Goal: Communication & Community: Answer question/provide support

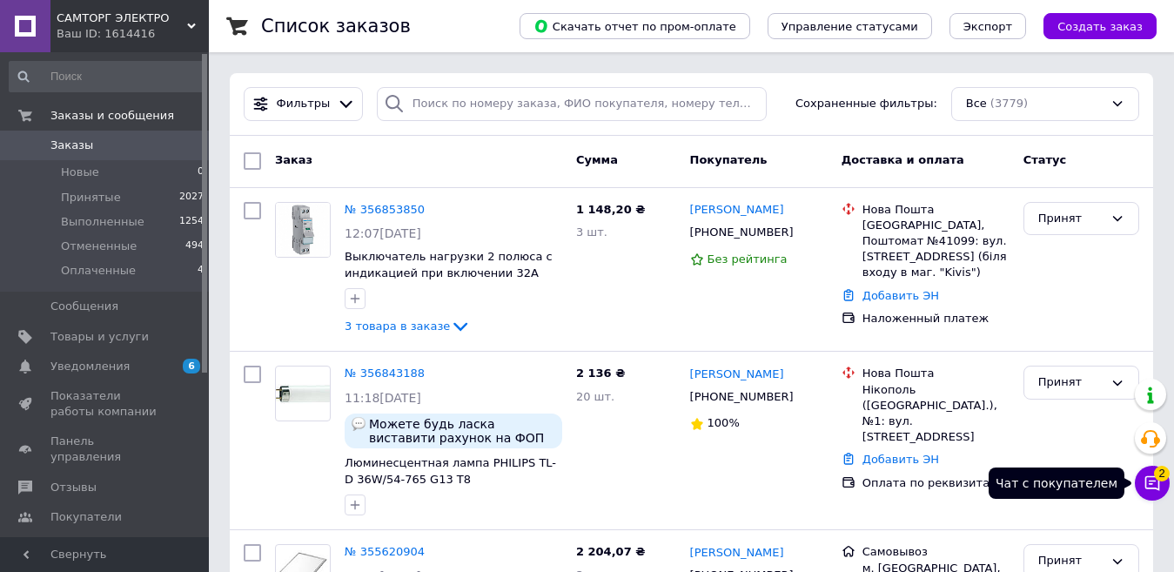
click at [1148, 484] on icon at bounding box center [1152, 482] width 17 height 17
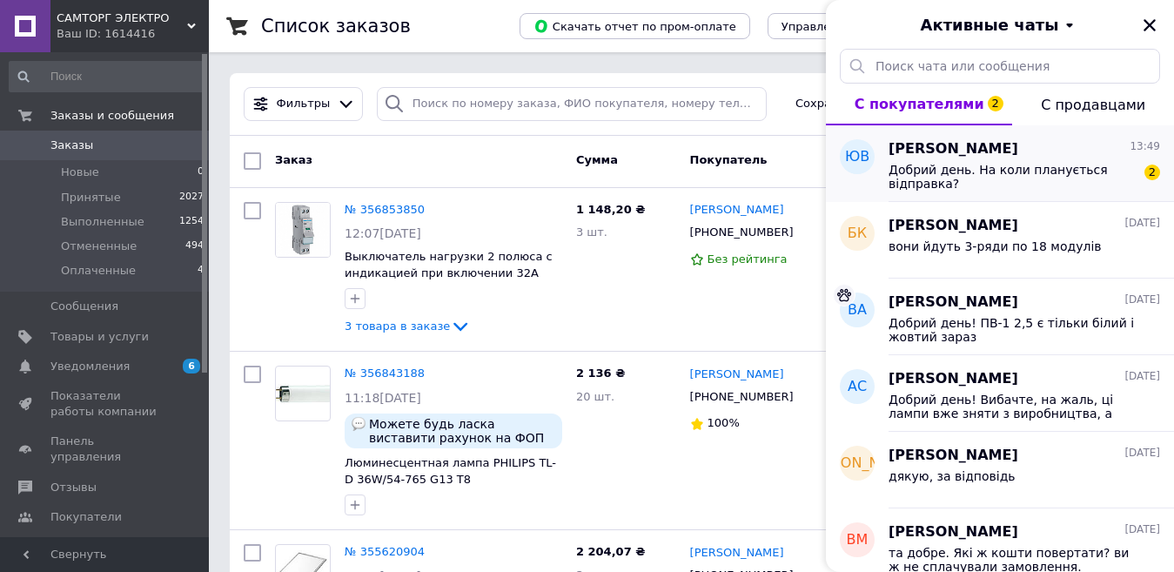
click at [959, 183] on span "Добрий день. На коли планується відправка?" at bounding box center [1012, 177] width 247 height 28
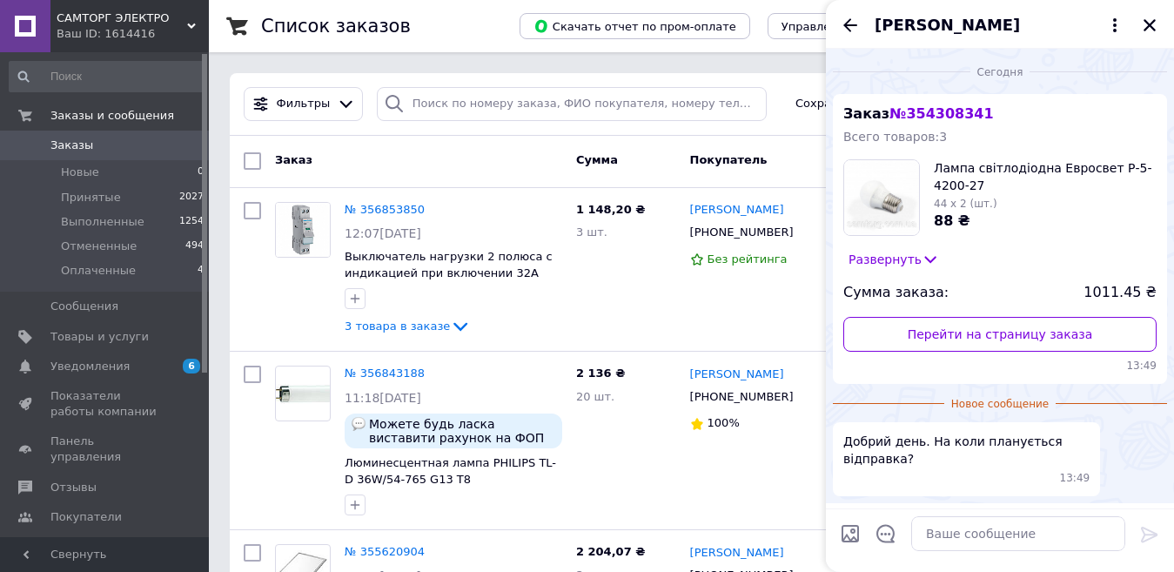
scroll to position [58, 0]
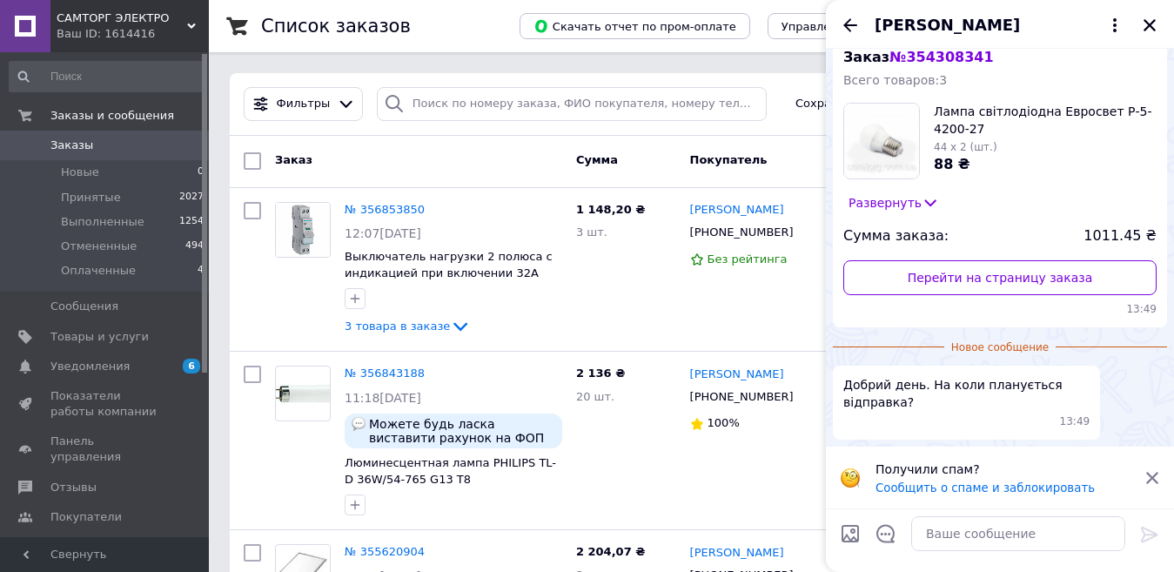
click at [918, 56] on span "№ 354308341" at bounding box center [942, 57] width 104 height 17
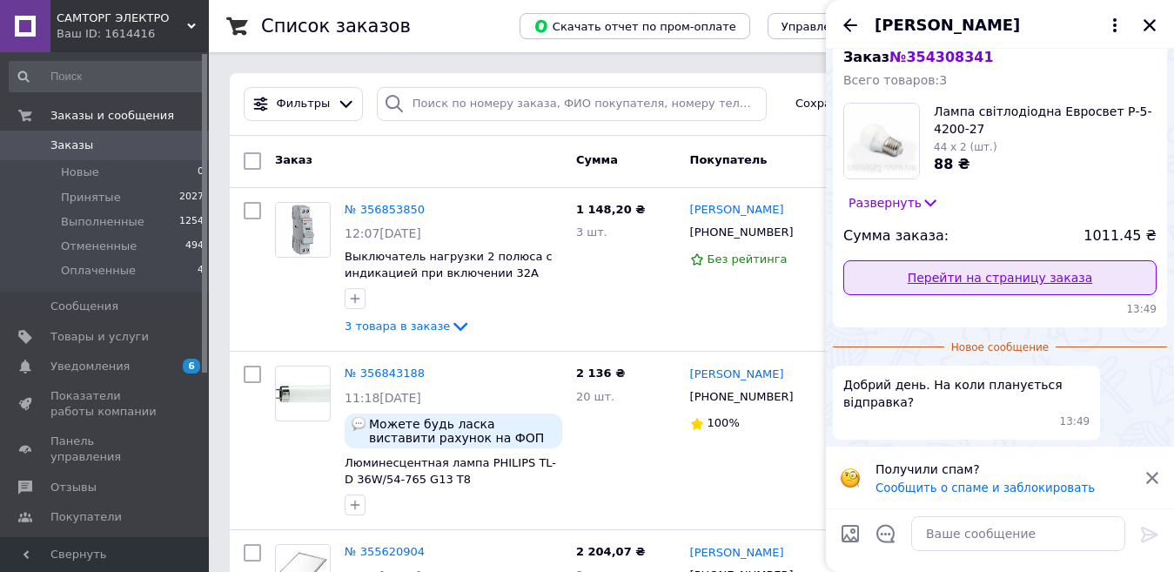
click at [972, 274] on link "Перейти на страницу заказа" at bounding box center [1000, 277] width 313 height 35
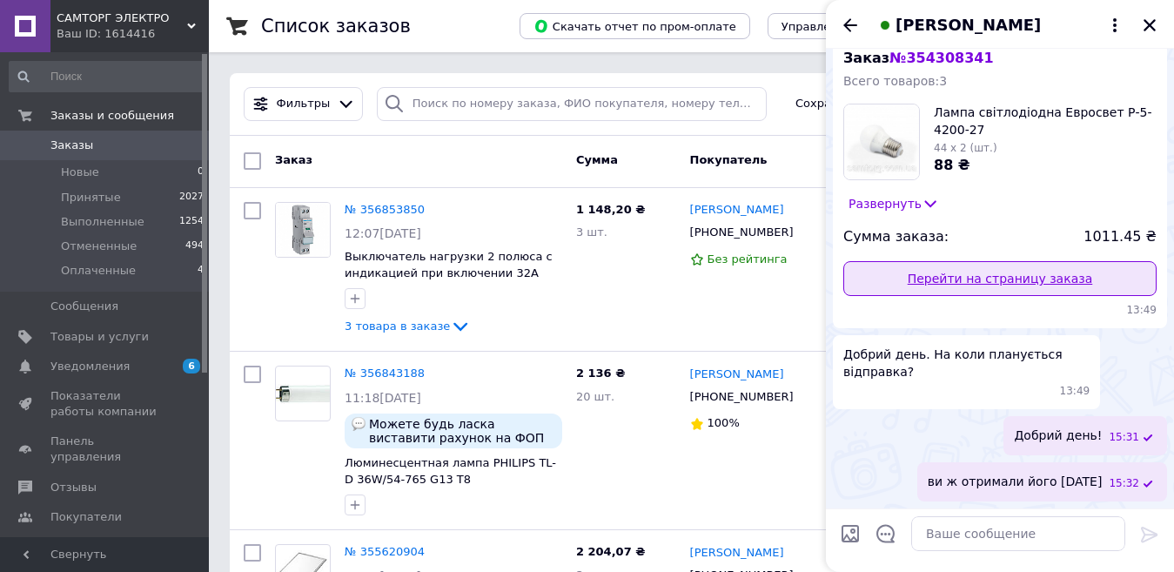
scroll to position [56, 0]
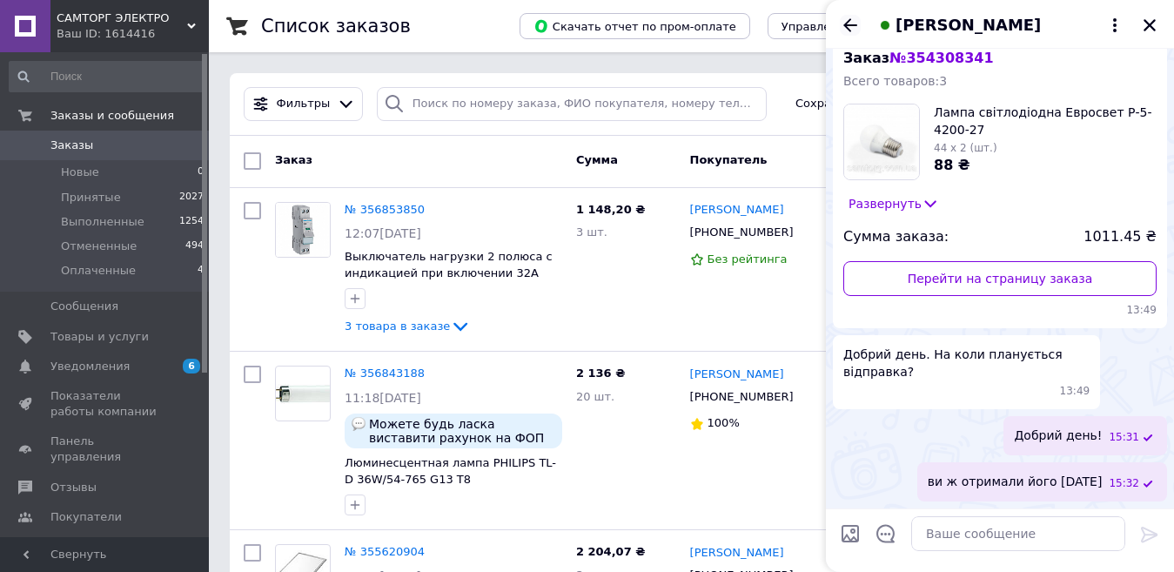
click at [848, 29] on icon "Назад" at bounding box center [851, 24] width 14 height 13
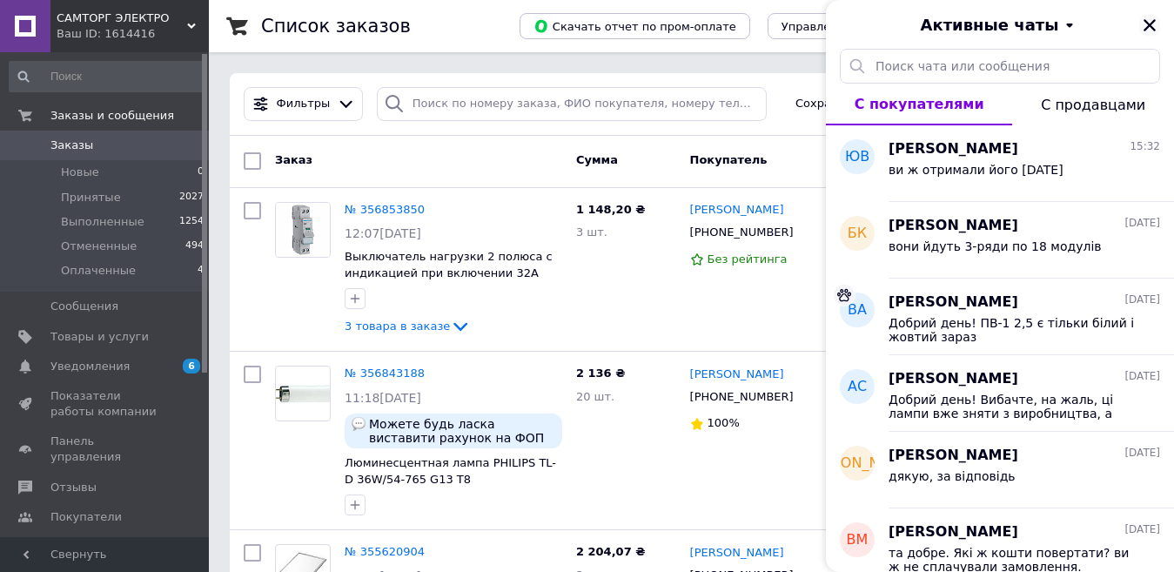
click at [1153, 20] on icon "Закрыть" at bounding box center [1150, 25] width 16 height 16
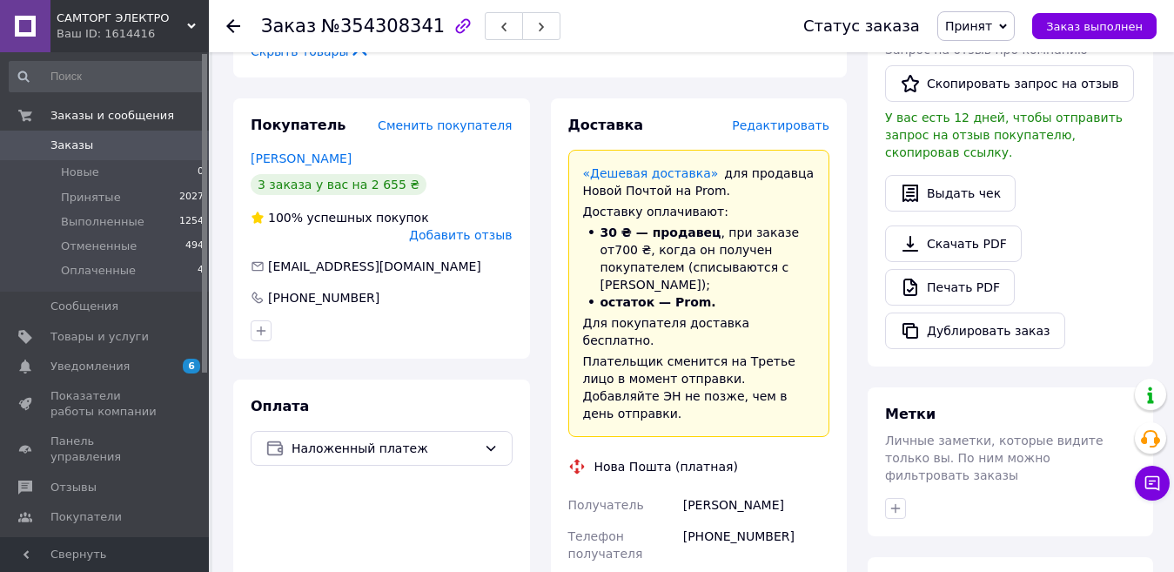
scroll to position [522, 0]
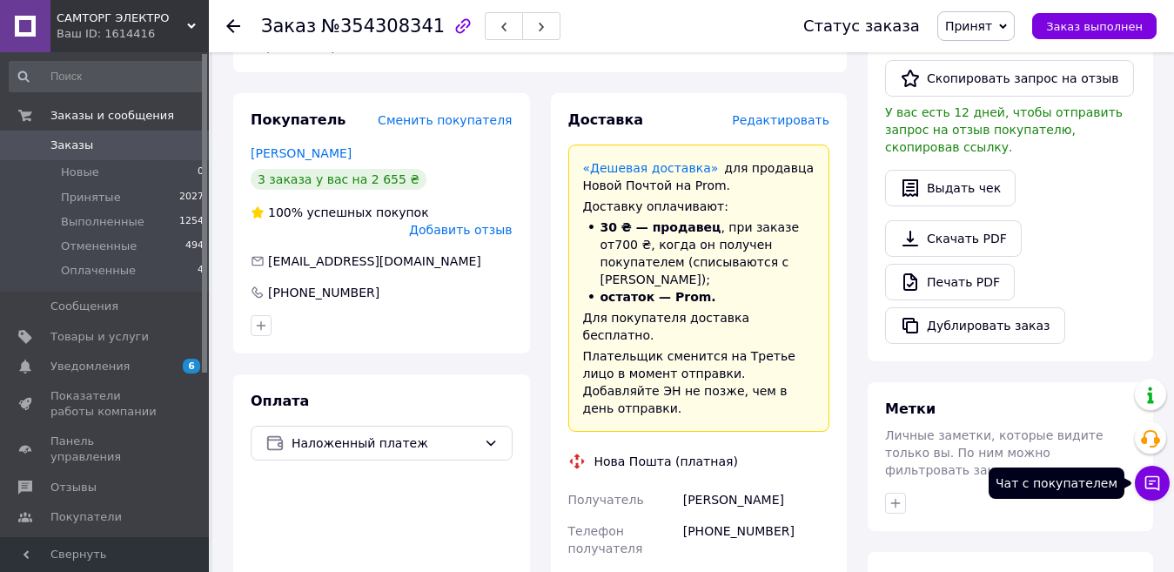
click at [1147, 472] on button "Чат с покупателем" at bounding box center [1152, 483] width 35 height 35
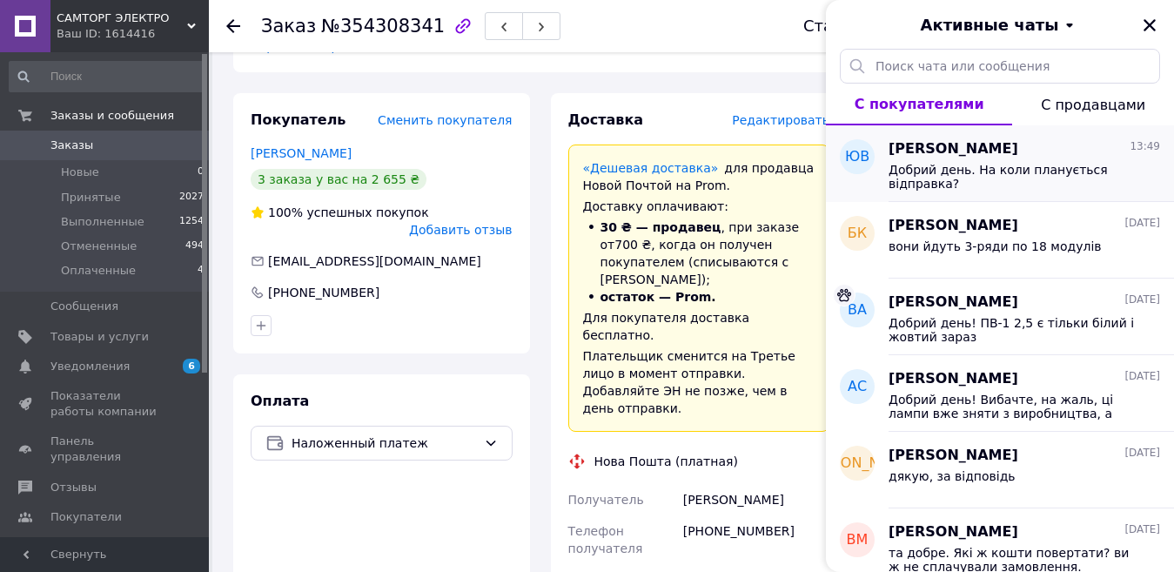
click at [1007, 189] on span "Добрий день. На коли планується відправка?" at bounding box center [1012, 177] width 247 height 28
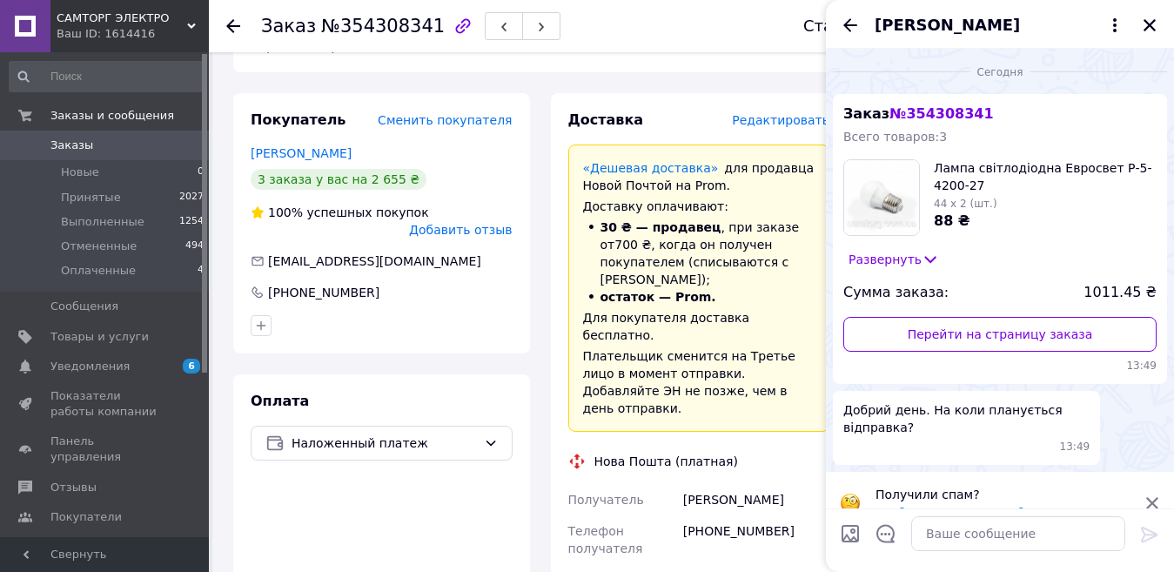
scroll to position [27, 0]
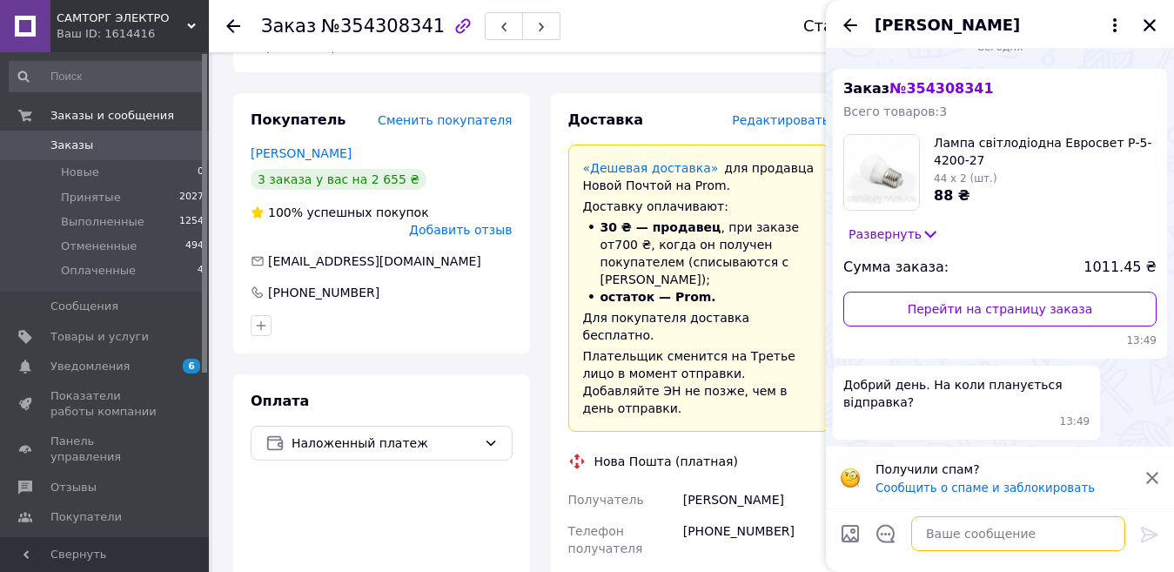
click at [1017, 535] on textarea at bounding box center [1018, 533] width 214 height 35
type textarea "Добрий день!"
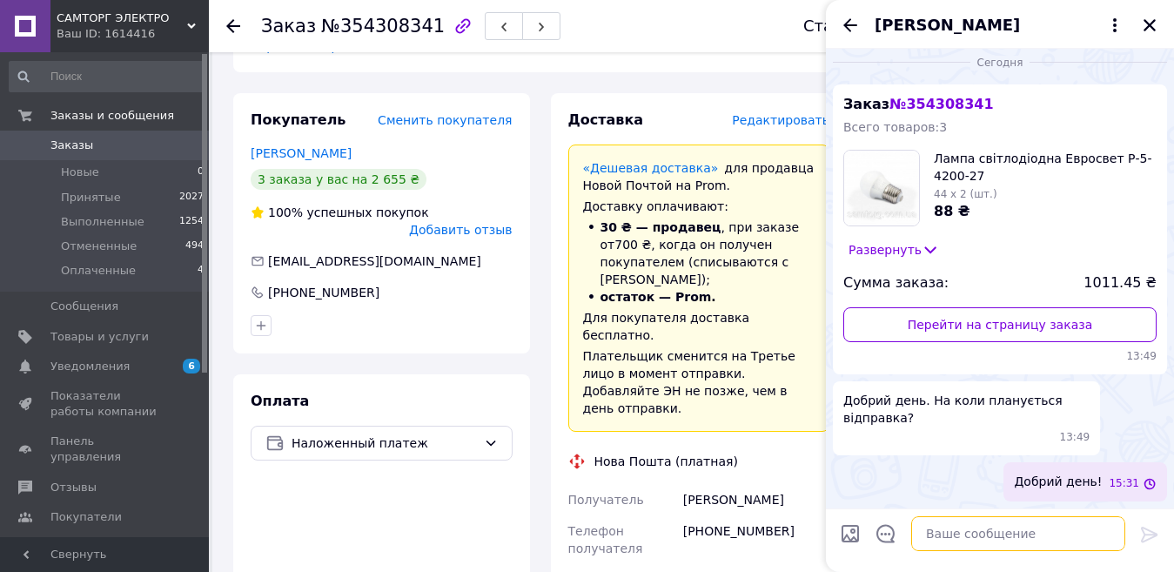
scroll to position [10, 0]
type textarea "ви ж отримали його 30 липня"
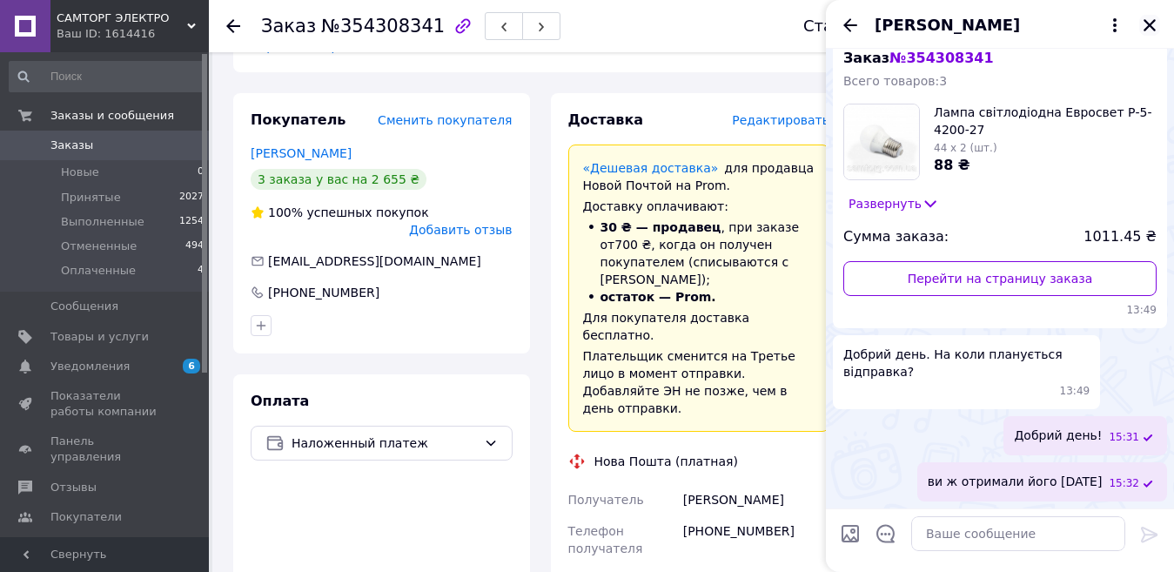
click at [1153, 21] on icon "Закрыть" at bounding box center [1150, 25] width 16 height 16
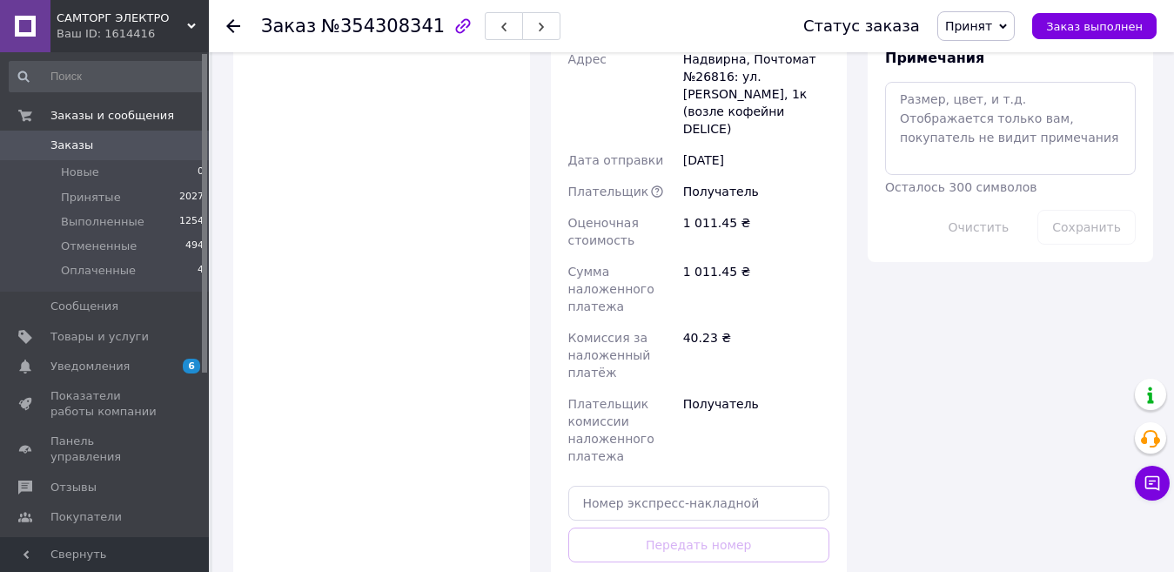
scroll to position [1045, 0]
click at [666, 484] on input "text" at bounding box center [699, 501] width 262 height 35
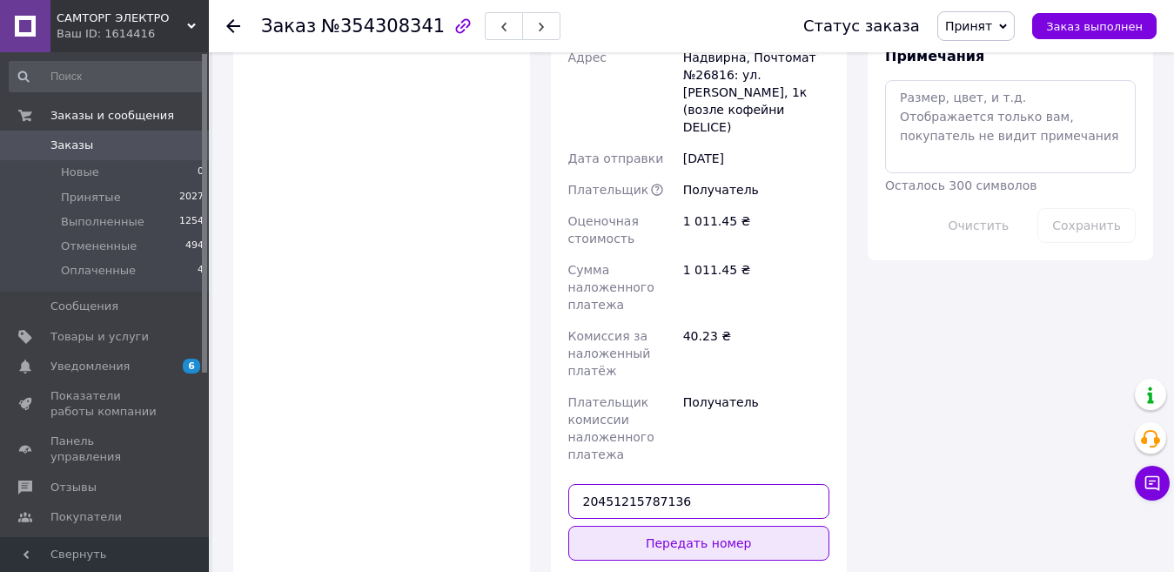
type input "20451215787136"
click at [671, 526] on button "Передать номер" at bounding box center [699, 543] width 262 height 35
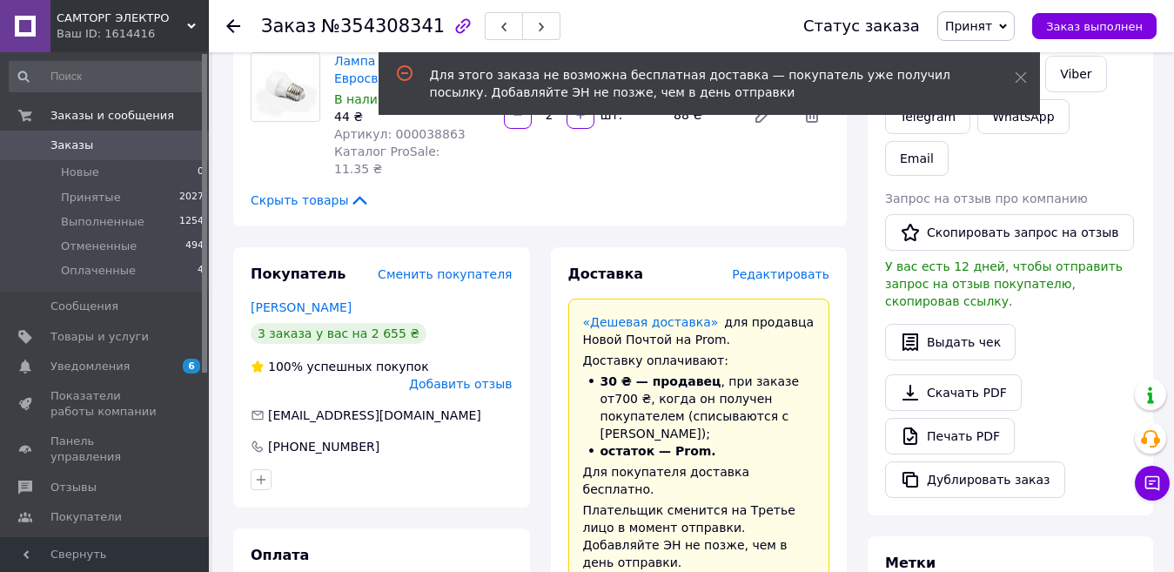
scroll to position [348, 0]
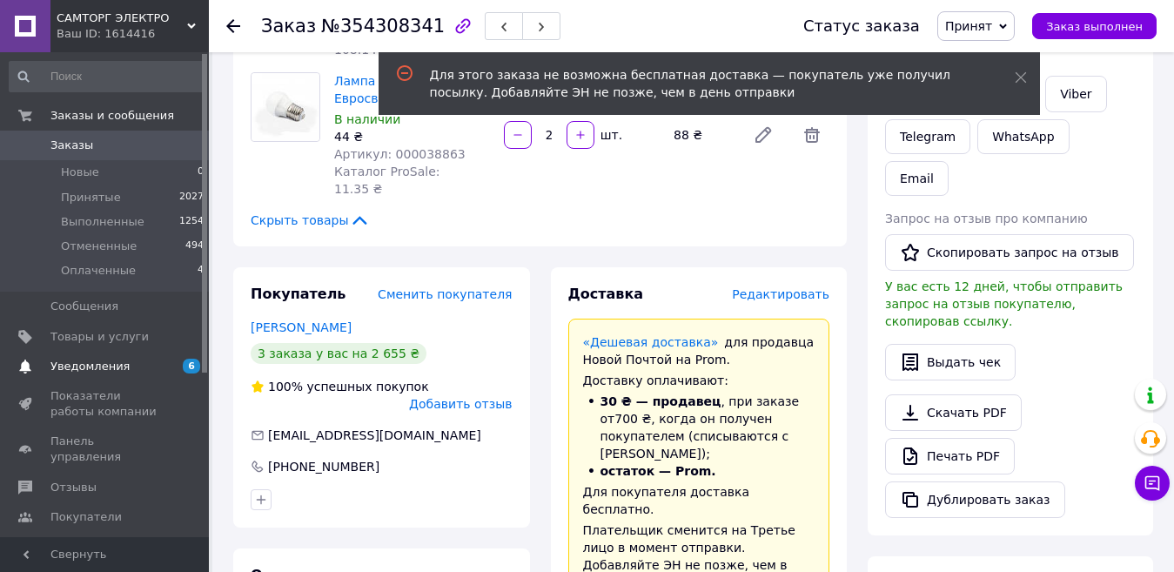
click at [111, 366] on span "Уведомления" at bounding box center [89, 367] width 79 height 16
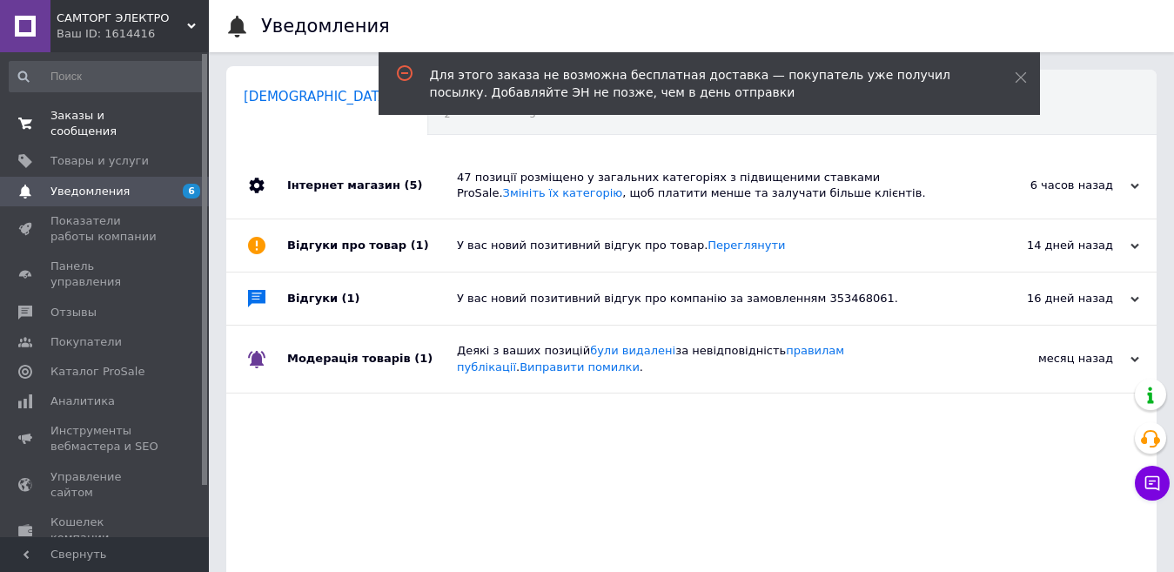
click at [90, 109] on span "Заказы и сообщения" at bounding box center [105, 123] width 111 height 31
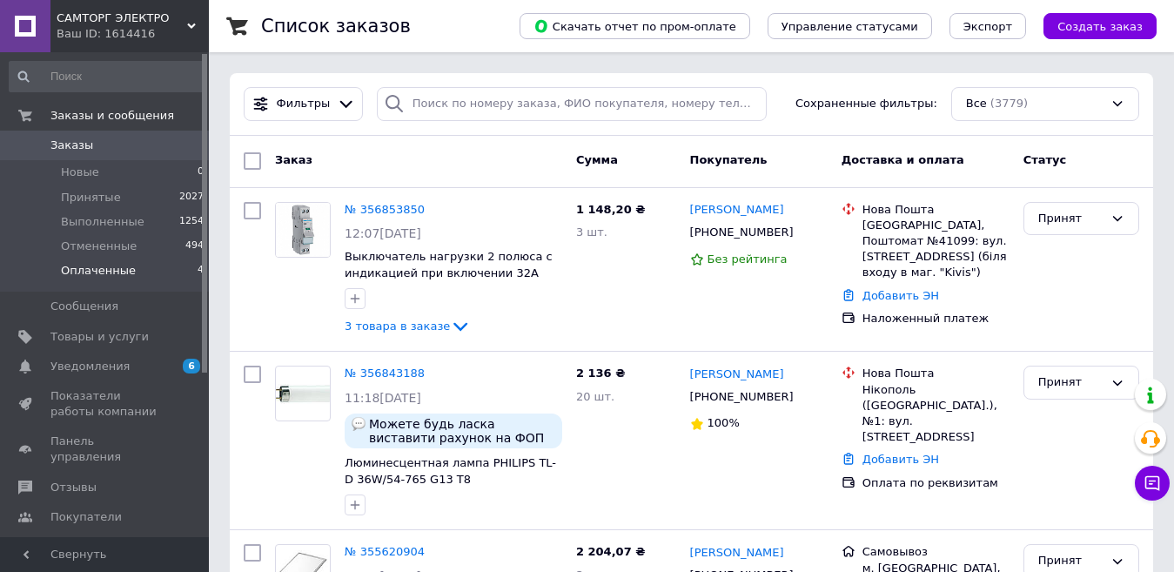
scroll to position [35, 0]
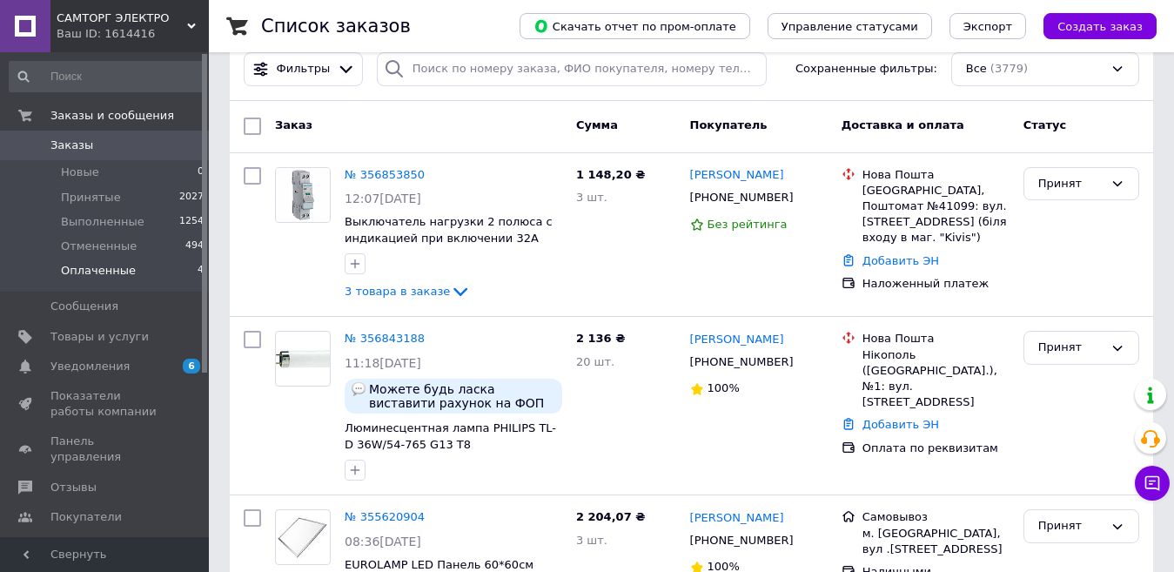
click at [0, 273] on li "Оплаченные 4" at bounding box center [107, 275] width 214 height 33
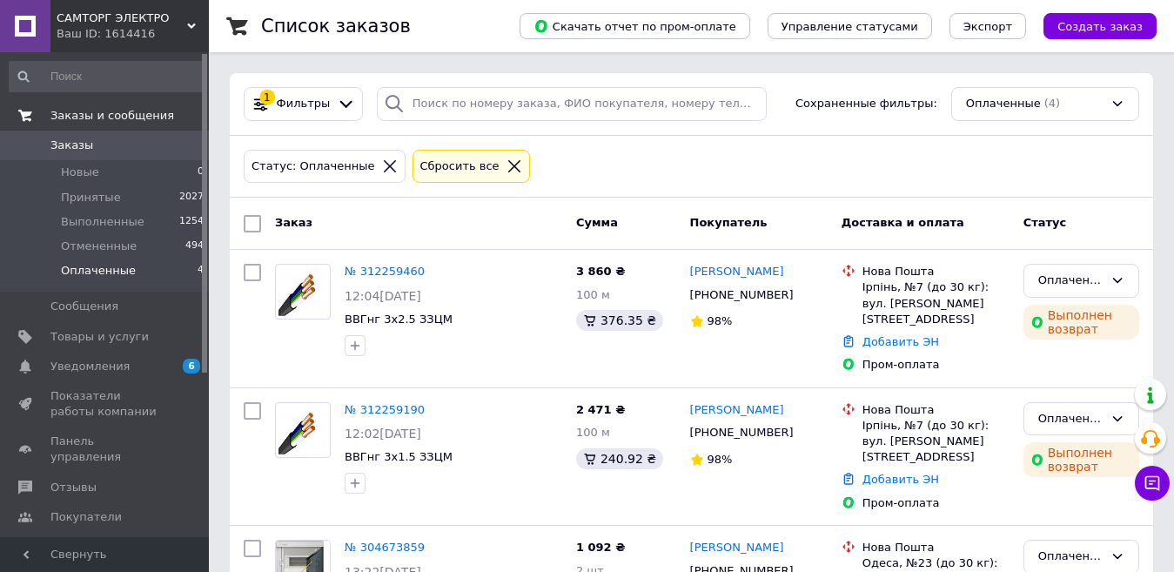
click at [87, 115] on span "Заказы и сообщения" at bounding box center [112, 116] width 124 height 16
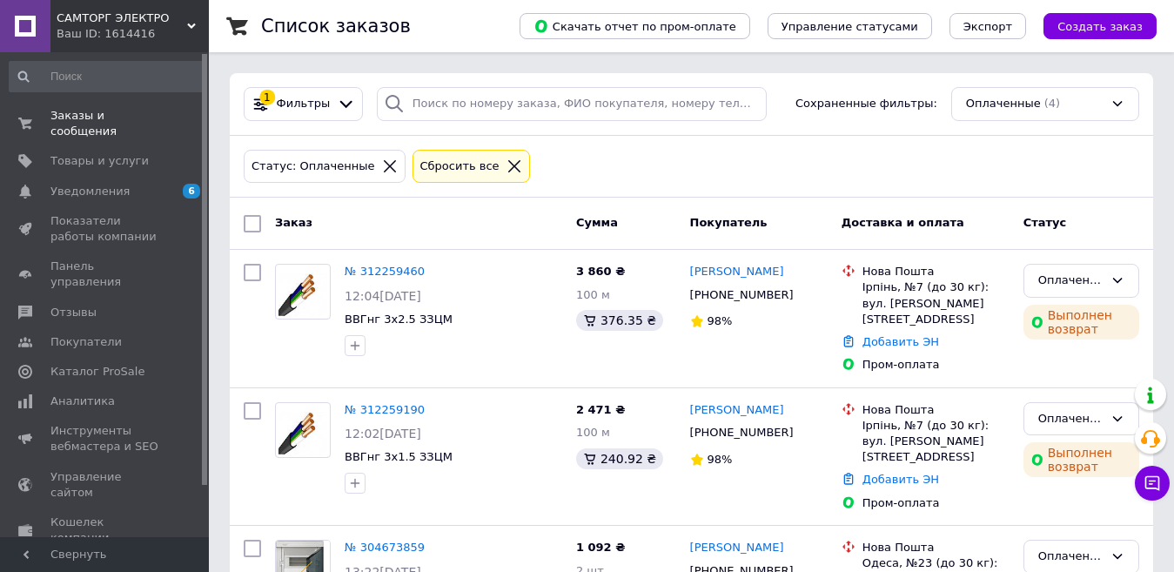
click at [507, 163] on icon at bounding box center [515, 166] width 16 height 16
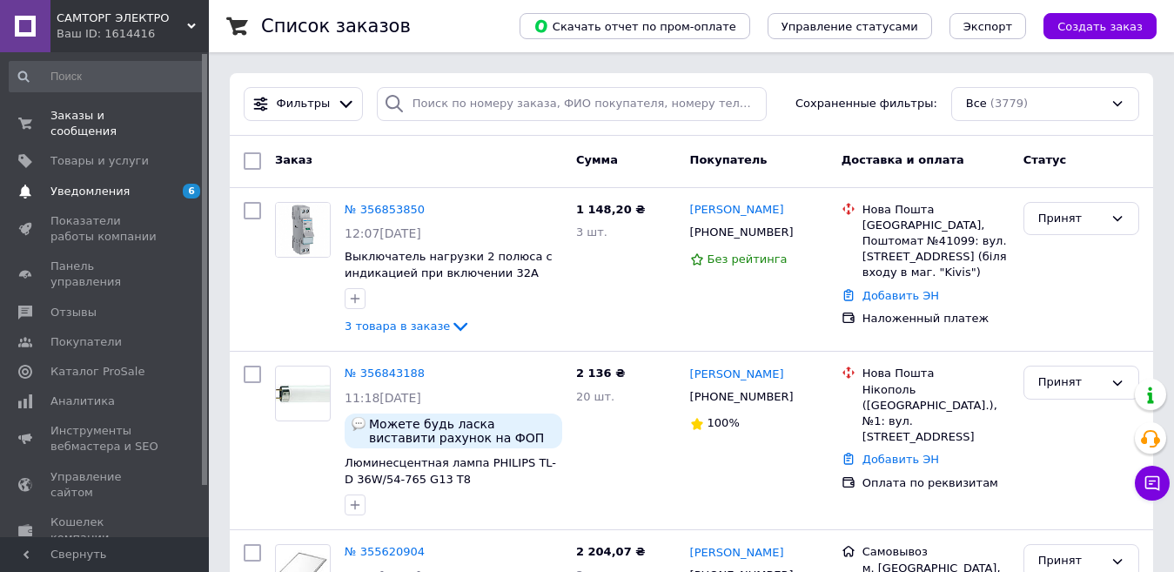
click at [103, 184] on link "Уведомления 6 0" at bounding box center [107, 192] width 214 height 30
